Goal: Information Seeking & Learning: Find specific page/section

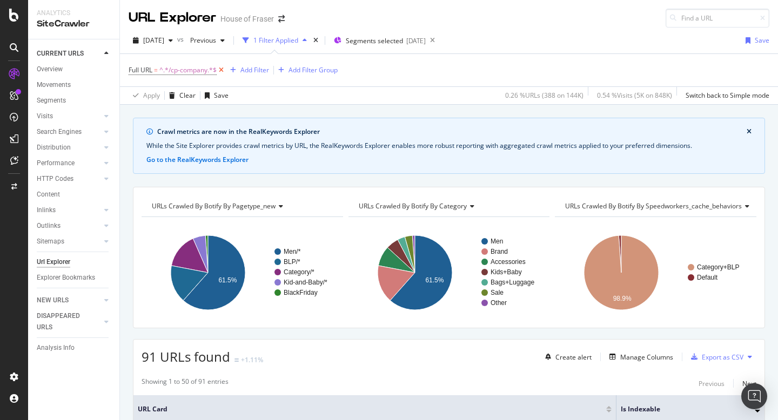
click at [224, 70] on icon at bounding box center [221, 70] width 9 height 11
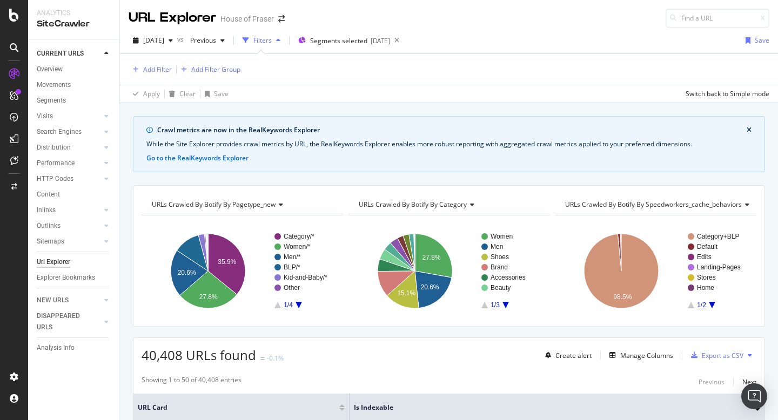
click at [56, 260] on div "Url Explorer" at bounding box center [54, 262] width 34 height 11
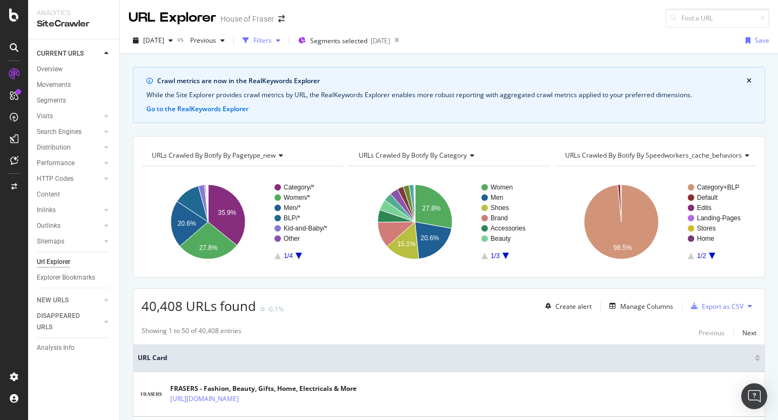
click at [272, 38] on div "Filters" at bounding box center [262, 40] width 18 height 9
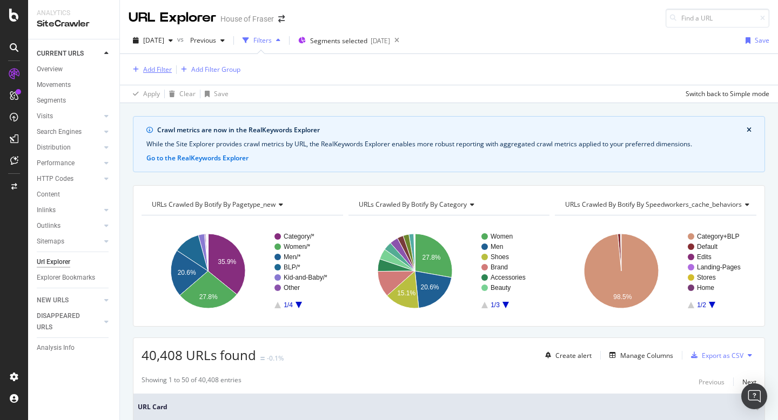
click at [158, 72] on div "Add Filter" at bounding box center [157, 69] width 29 height 9
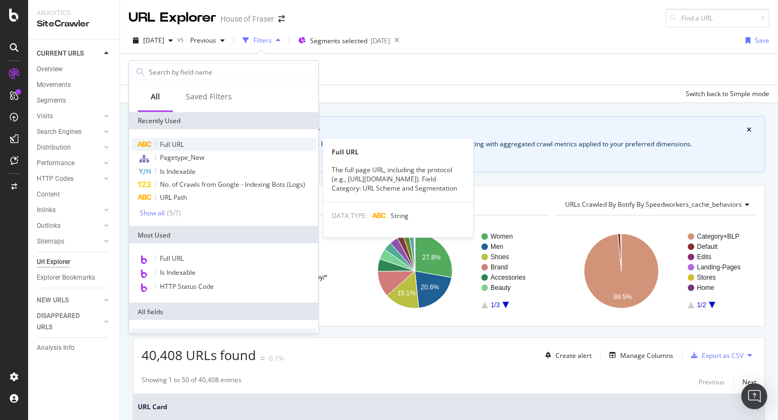
type input "y"
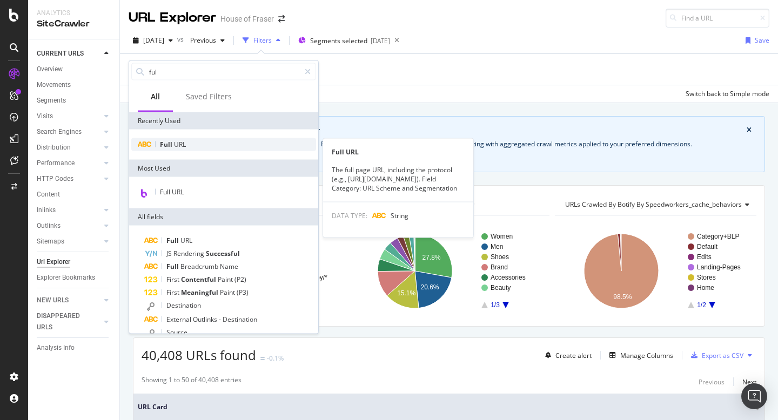
type input "ful"
click at [161, 141] on span "Full" at bounding box center [167, 144] width 14 height 9
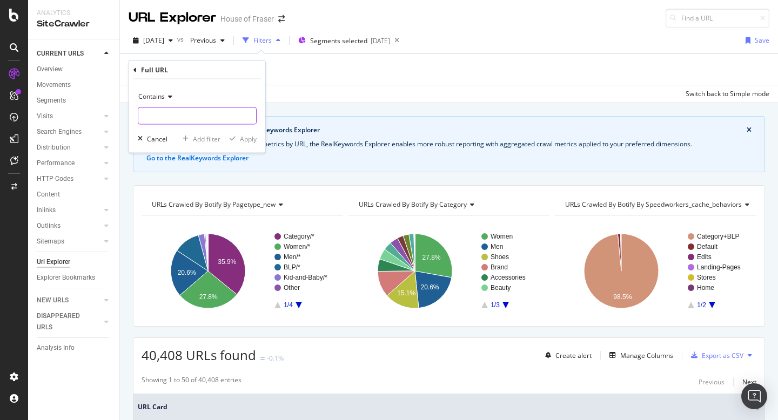
click at [180, 116] on input "text" at bounding box center [197, 116] width 118 height 17
click at [141, 117] on input "yoga" at bounding box center [189, 116] width 102 height 17
type input "/yoga"
click at [250, 137] on div "Apply" at bounding box center [248, 138] width 17 height 9
